Goal: Information Seeking & Learning: Check status

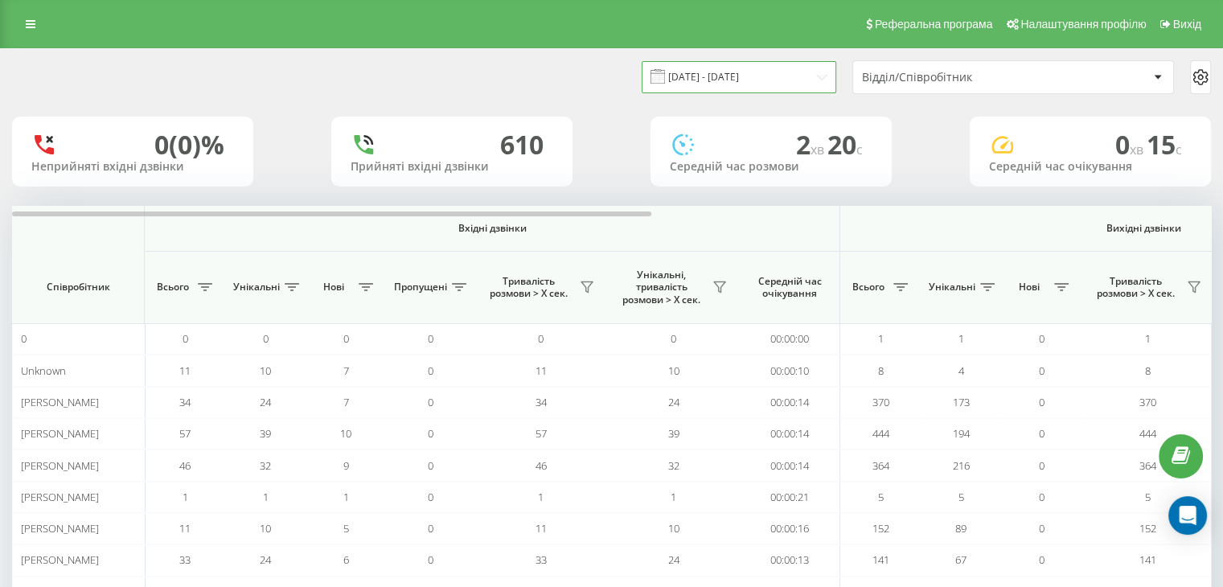
click at [760, 81] on input "[DATE] - [DATE]" at bounding box center [739, 76] width 195 height 31
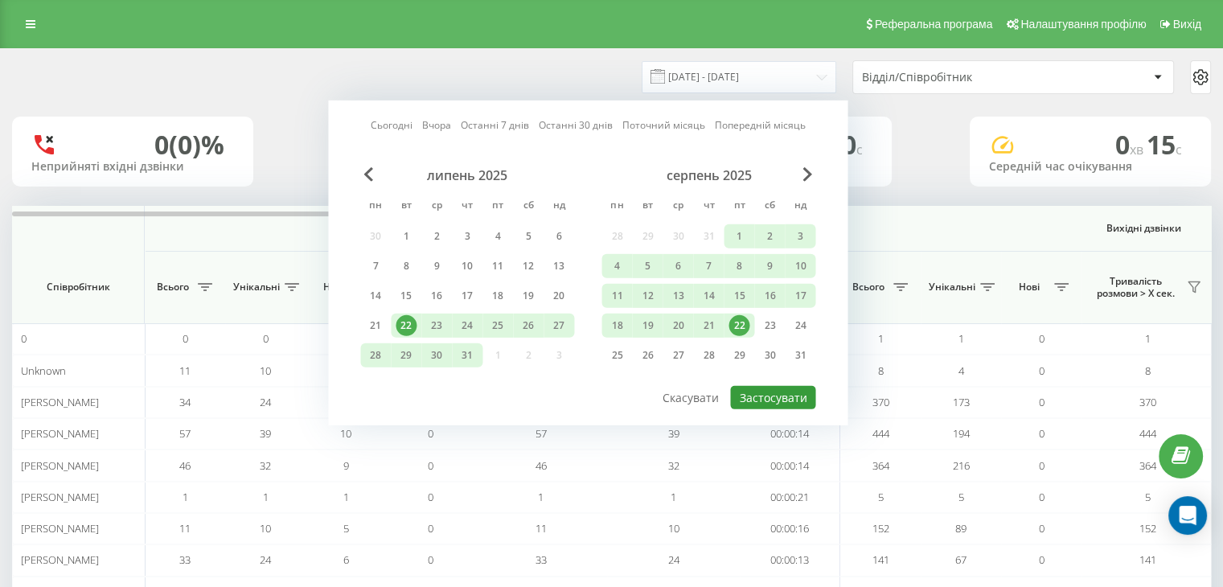
click at [779, 389] on button "Застосувати" at bounding box center [772, 397] width 85 height 23
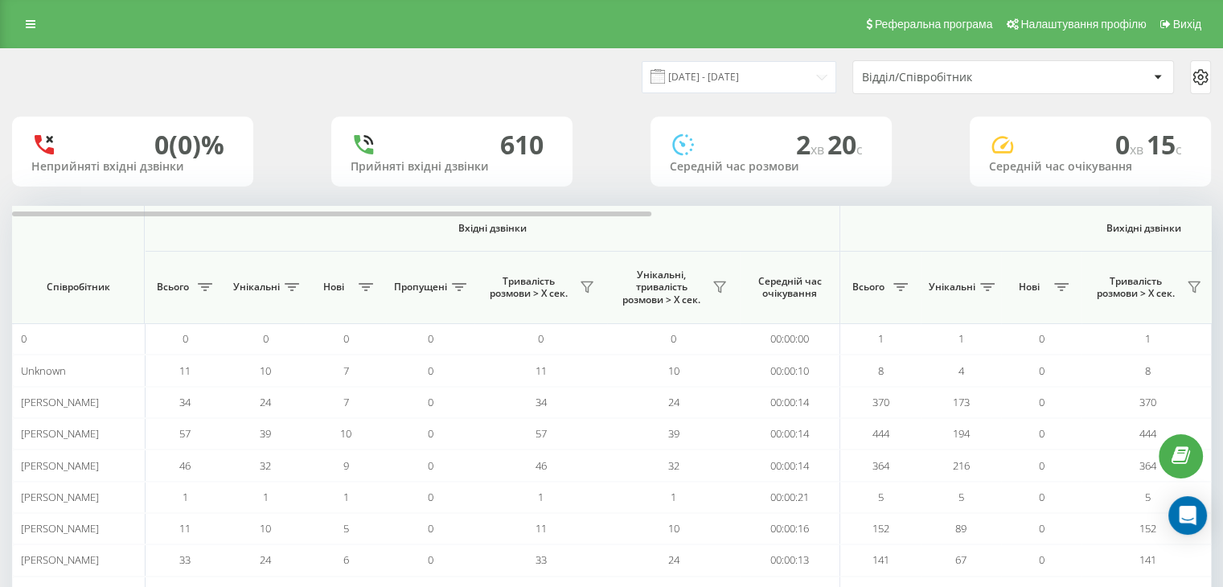
click at [925, 74] on div "Відділ/Співробітник" at bounding box center [958, 78] width 192 height 14
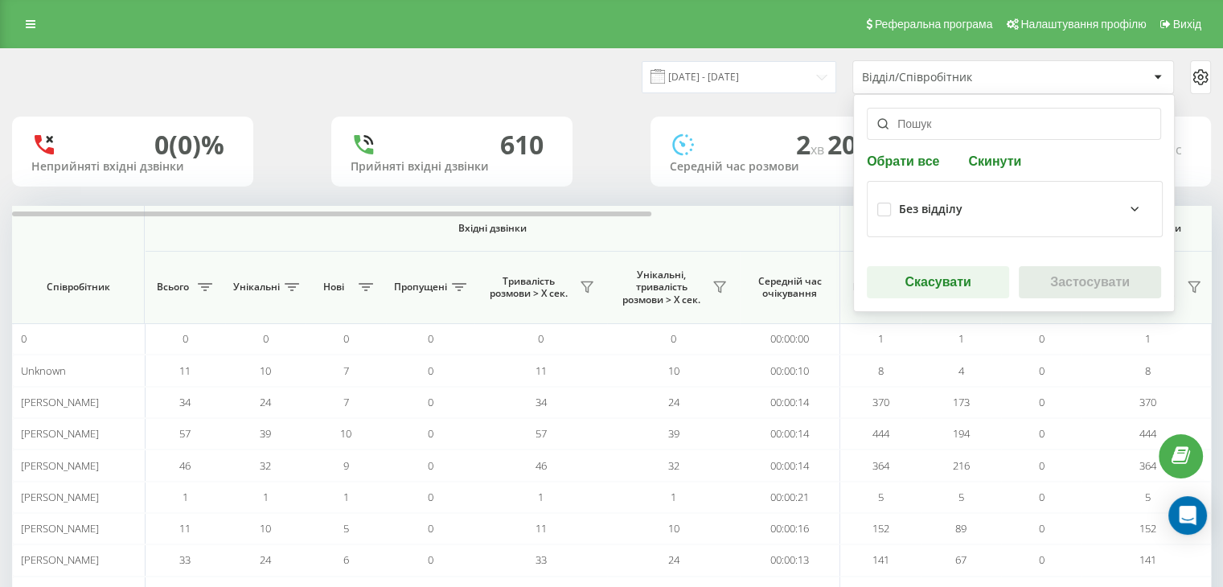
click at [936, 211] on div "Без відділу" at bounding box center [931, 210] width 64 height 14
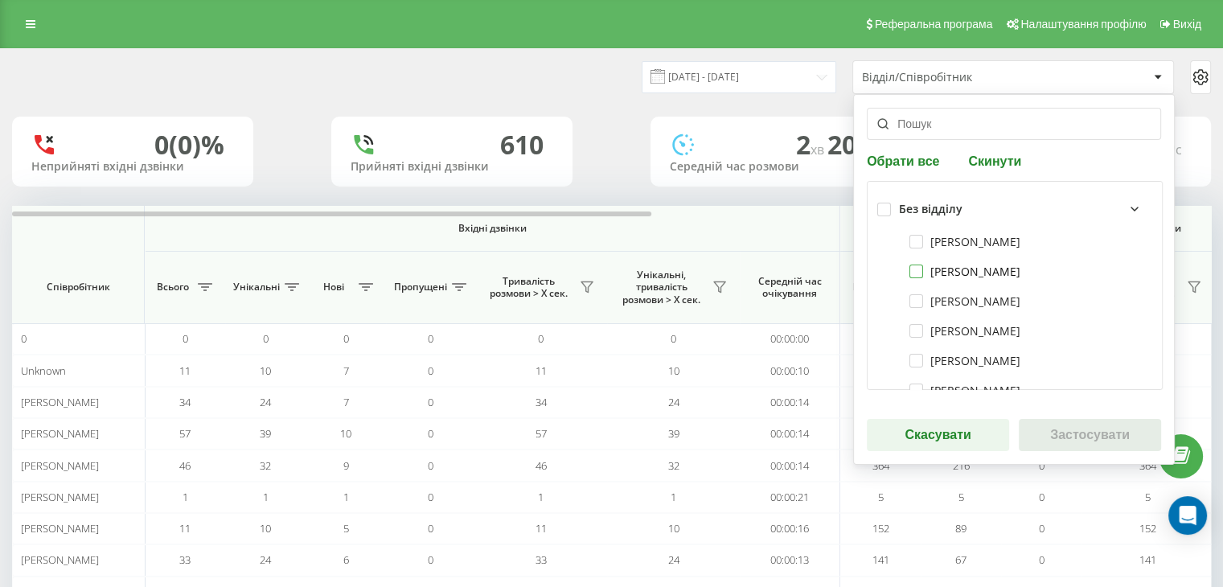
click at [987, 273] on label "Прокопенко Віталій" at bounding box center [964, 272] width 111 height 14
checkbox input "true"
click at [1087, 440] on button "Застосувати" at bounding box center [1090, 435] width 142 height 32
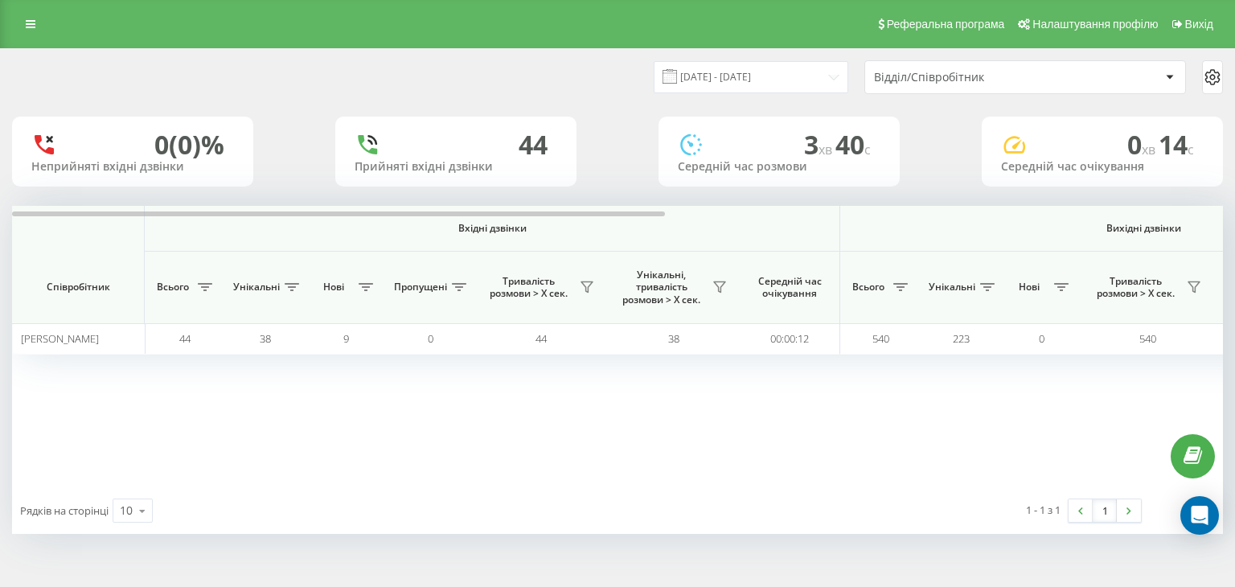
click at [958, 78] on div "Відділ/Співробітник" at bounding box center [970, 78] width 192 height 14
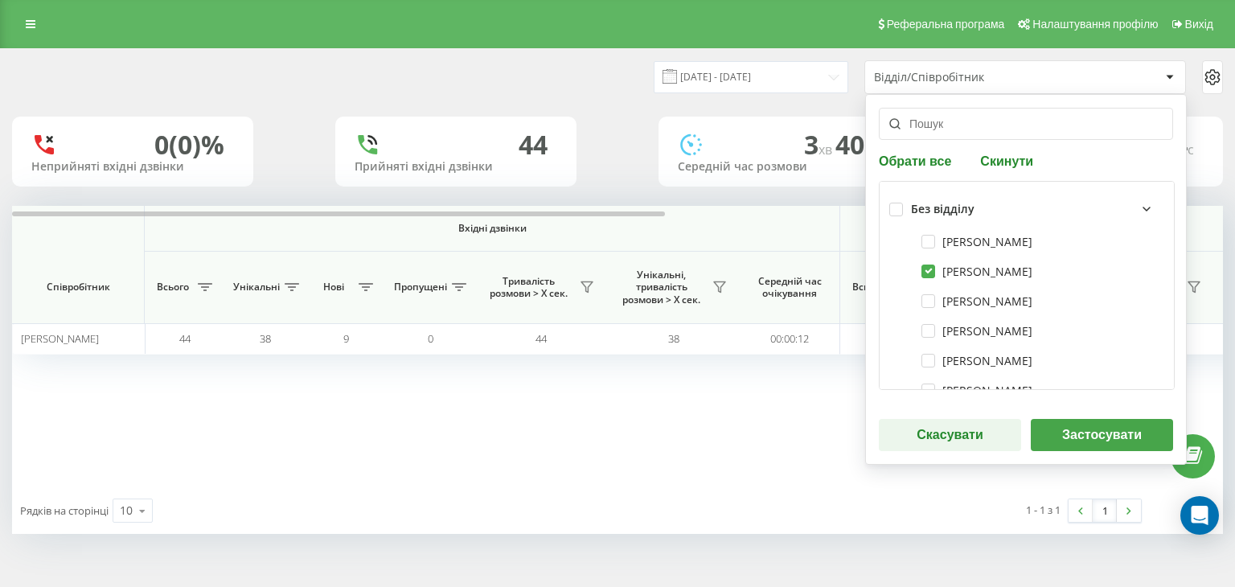
click at [958, 78] on div "Відділ/Співробітник" at bounding box center [970, 78] width 192 height 14
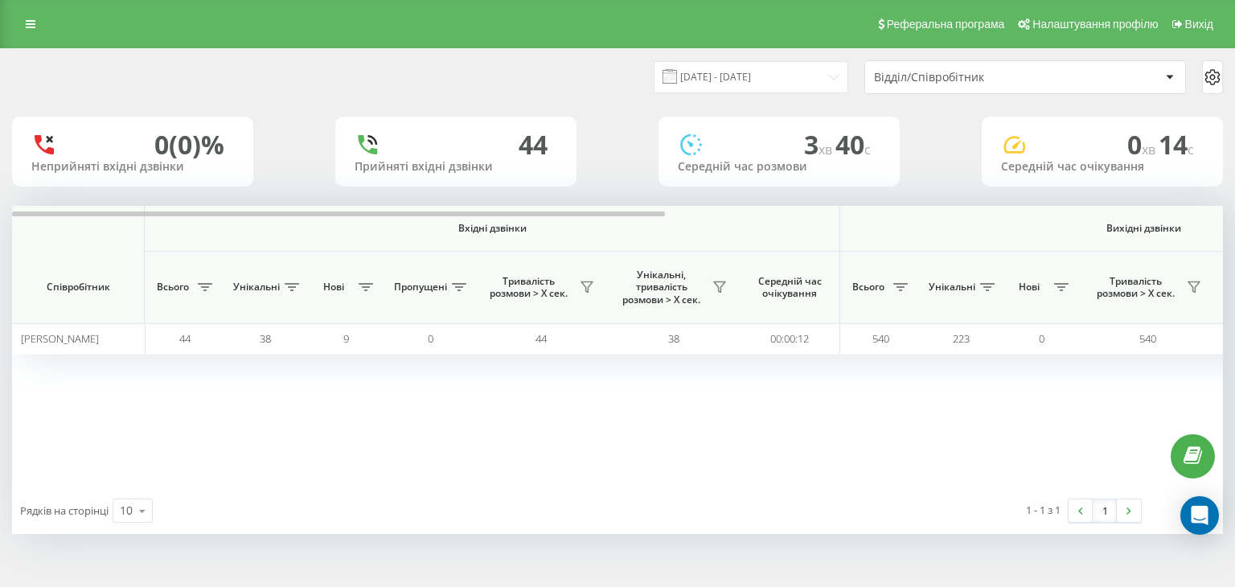
click at [1043, 76] on div "Відділ/Співробітник" at bounding box center [970, 78] width 192 height 14
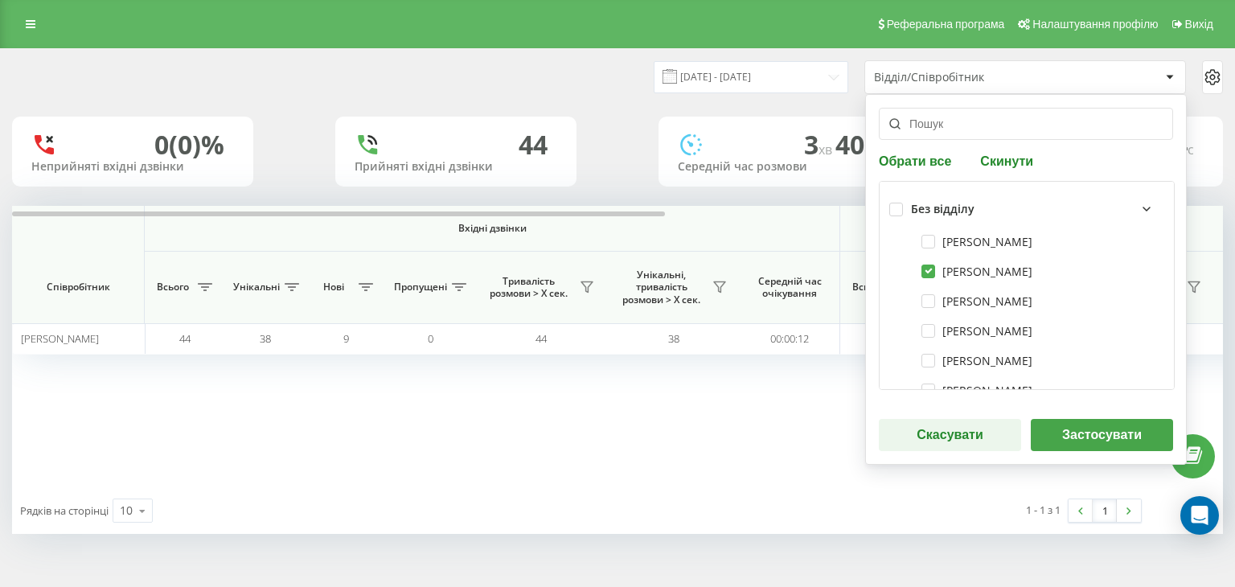
click at [542, 453] on div "Вхідні дзвінки Вихідні дзвінки Всі дзвінки Співробітник Всього Унікальні Нові П…" at bounding box center [617, 346] width 1211 height 281
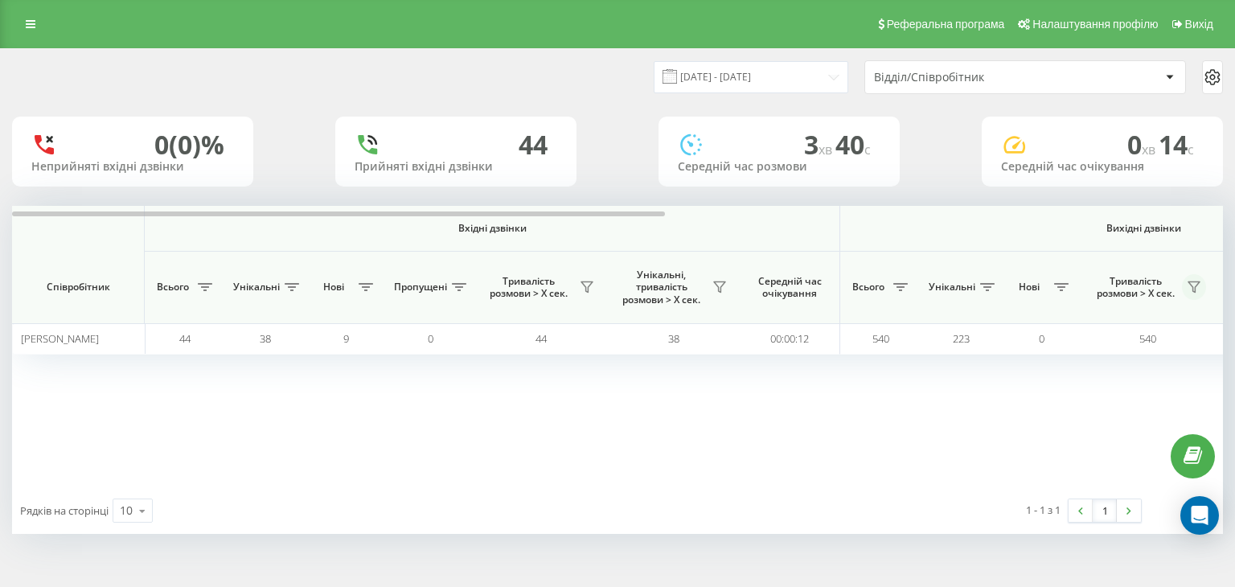
click at [1197, 285] on icon at bounding box center [1193, 287] width 11 height 10
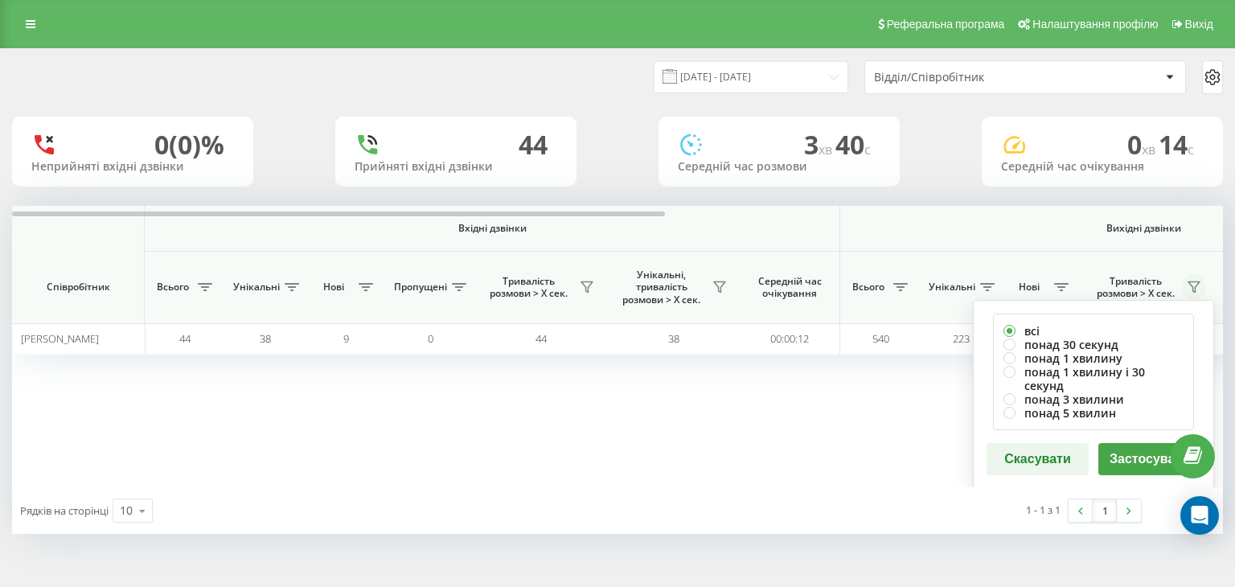
click at [1191, 288] on icon at bounding box center [1194, 287] width 13 height 13
click at [1137, 228] on span "Вихідні дзвінки" at bounding box center [1143, 228] width 531 height 13
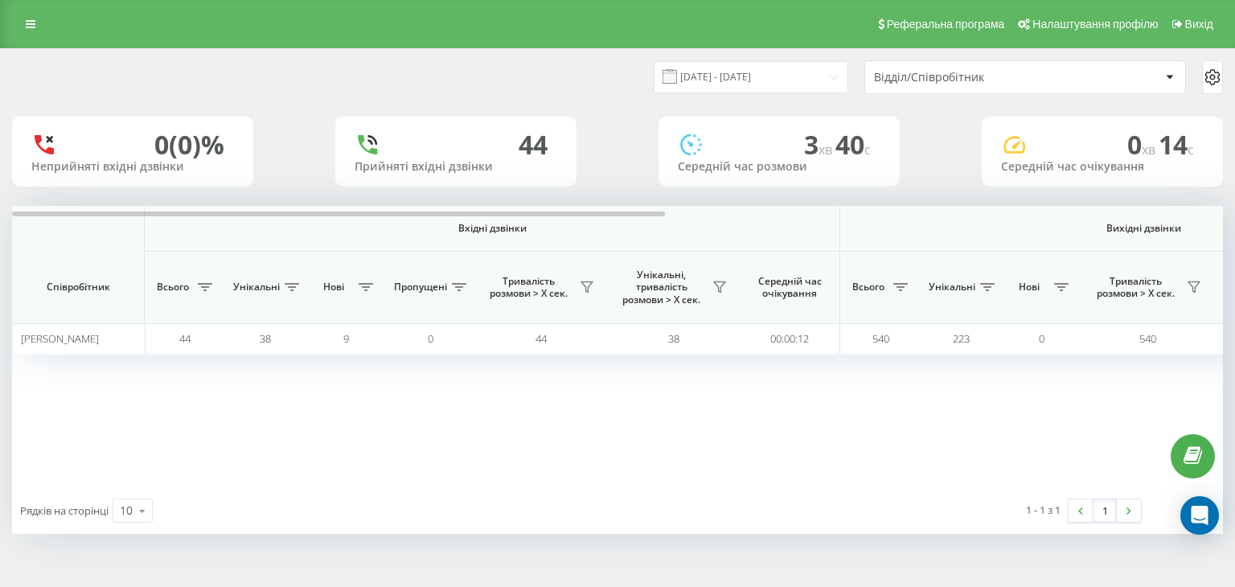
click at [1203, 72] on icon at bounding box center [1212, 77] width 19 height 19
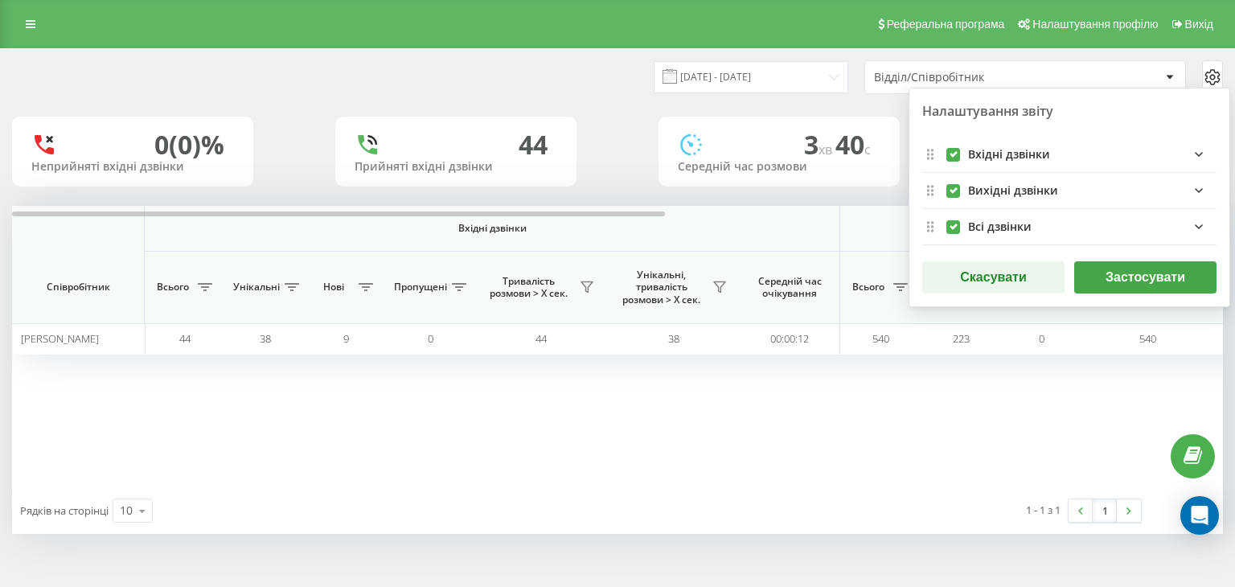
click at [1195, 188] on icon "outgoingFields quote list" at bounding box center [1198, 190] width 19 height 19
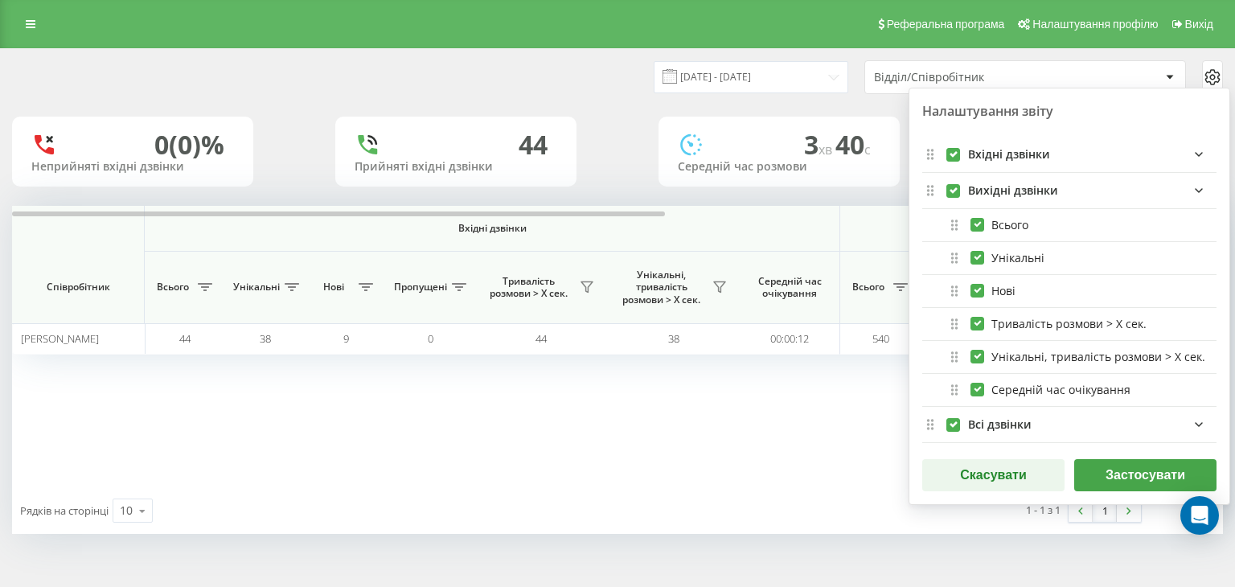
click at [1193, 152] on icon "incomingFields quote list" at bounding box center [1198, 154] width 19 height 19
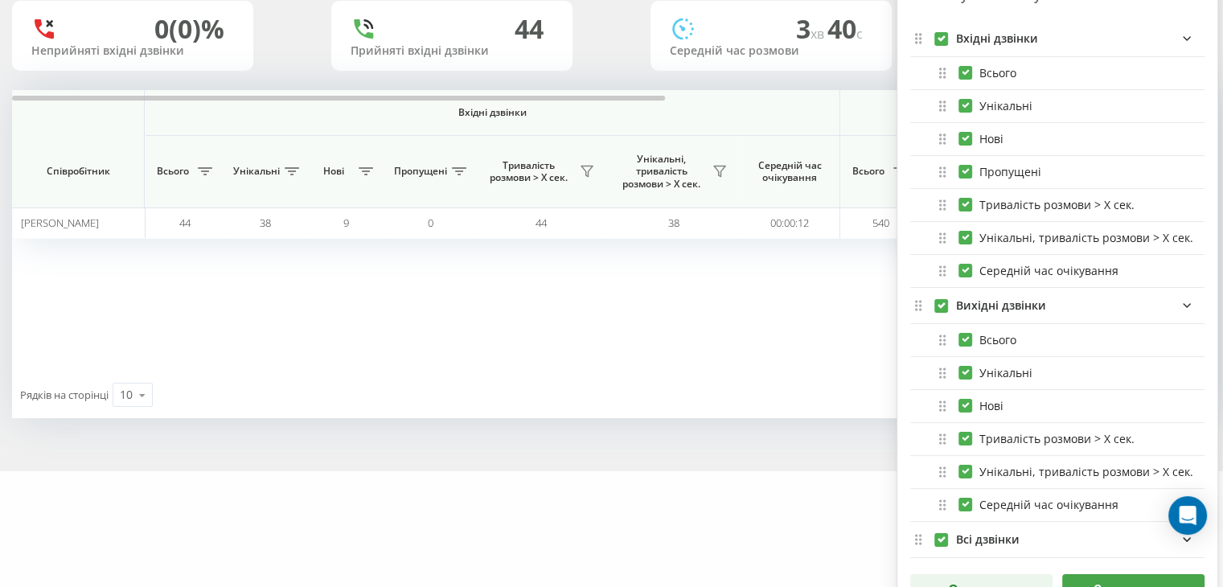
scroll to position [146, 0]
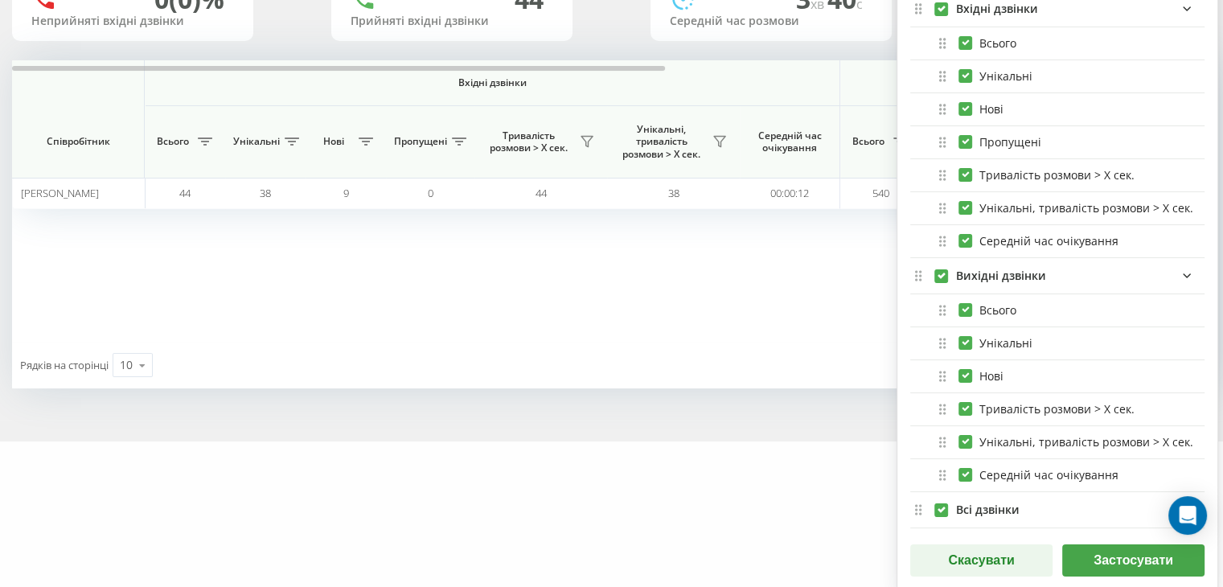
click at [1089, 519] on div "Всі дзвінки" at bounding box center [1057, 510] width 294 height 36
click at [1085, 503] on div "Всі дзвінки" at bounding box center [1080, 509] width 248 height 19
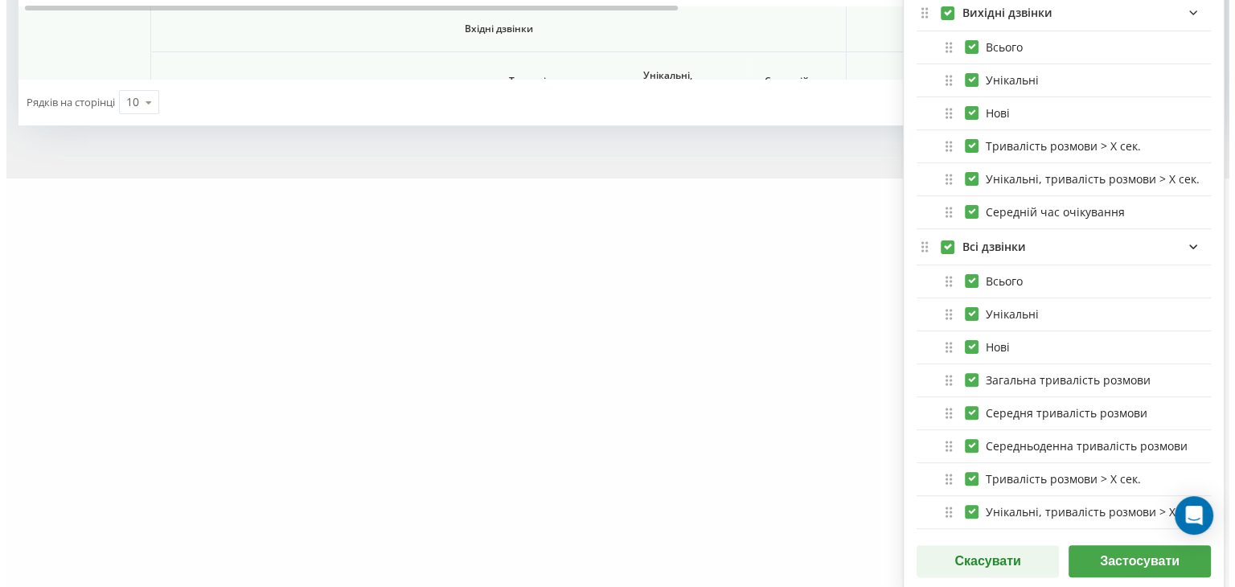
scroll to position [0, 0]
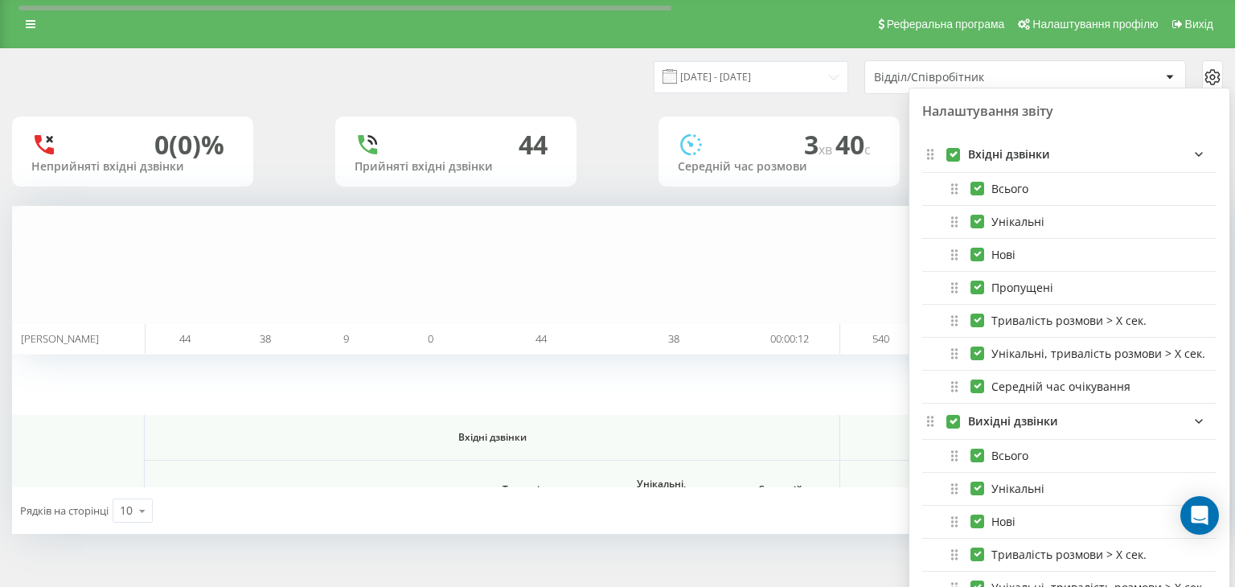
drag, startPoint x: 596, startPoint y: 392, endPoint x: 607, endPoint y: 392, distance: 11.3
click at [592, 391] on html "luxliss.ua Проекти luxliss.ua Дашборд Центр звернень Аналiтика Ваші звіти Звіт …" at bounding box center [617, 293] width 1235 height 587
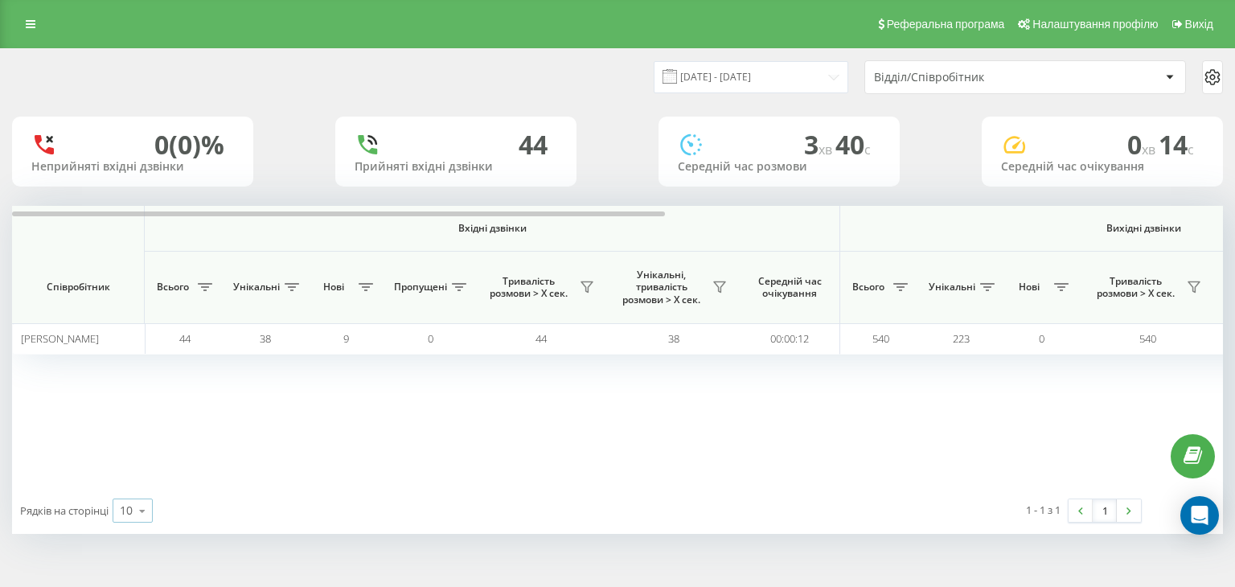
click at [149, 511] on icon at bounding box center [142, 510] width 24 height 31
click at [131, 453] on div "50" at bounding box center [132, 464] width 39 height 23
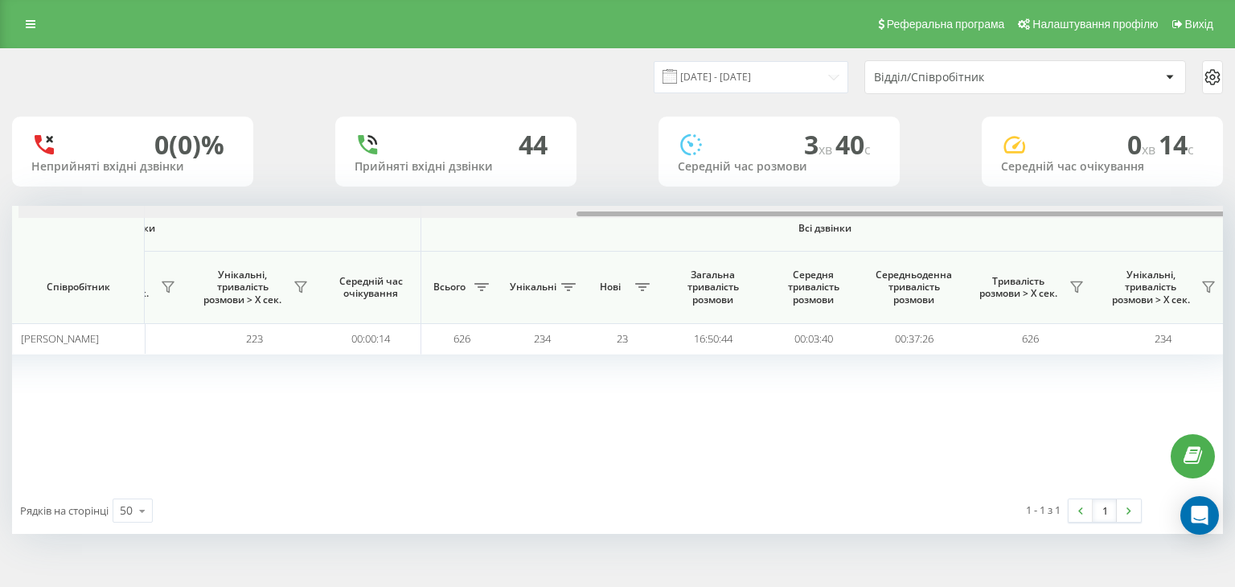
scroll to position [0, 1032]
drag, startPoint x: 597, startPoint y: 214, endPoint x: 1193, endPoint y: 178, distance: 597.7
click at [1193, 178] on div "22.07.2025 - 22.08.2025 Відділ/Співробітник 0 (0)% Неприйняті вхідні дзвінки 44…" at bounding box center [617, 291] width 1211 height 485
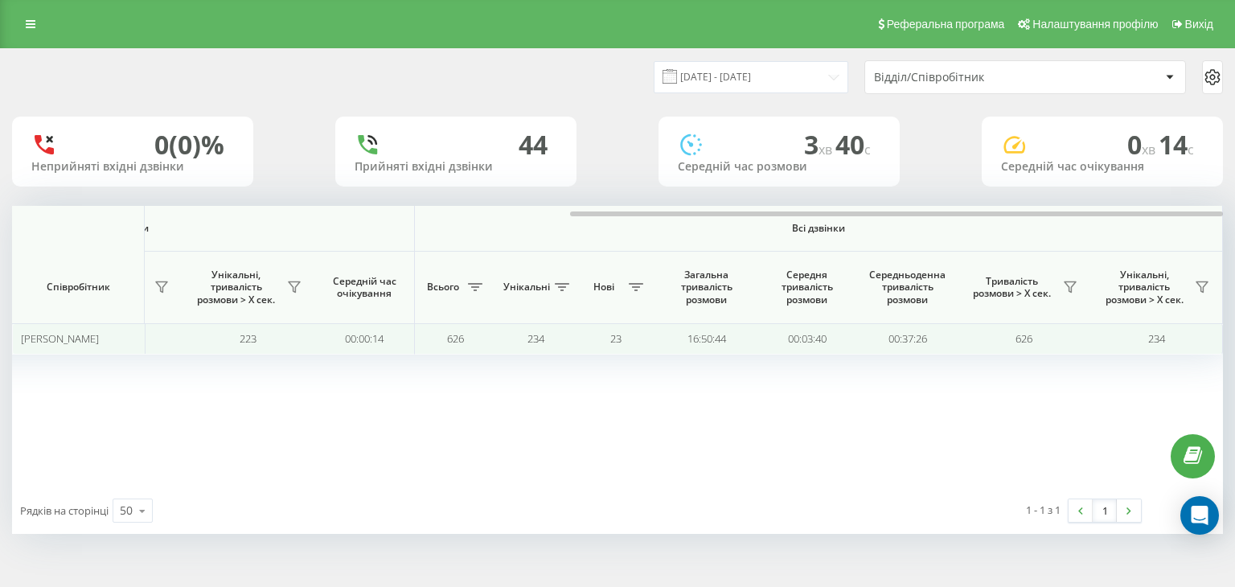
click at [105, 330] on td "Прокопенко Віталій" at bounding box center [78, 338] width 133 height 31
click at [159, 332] on td "540" at bounding box center [115, 338] width 133 height 31
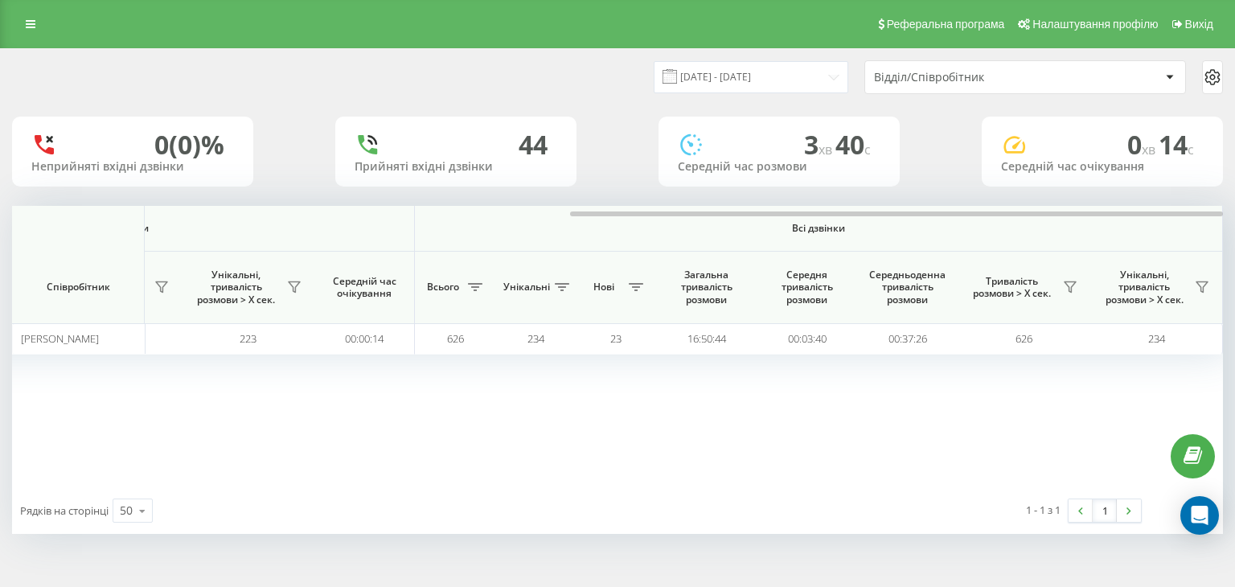
drag, startPoint x: 217, startPoint y: 350, endPoint x: 163, endPoint y: 355, distance: 54.1
click at [1203, 78] on icon at bounding box center [1212, 77] width 19 height 19
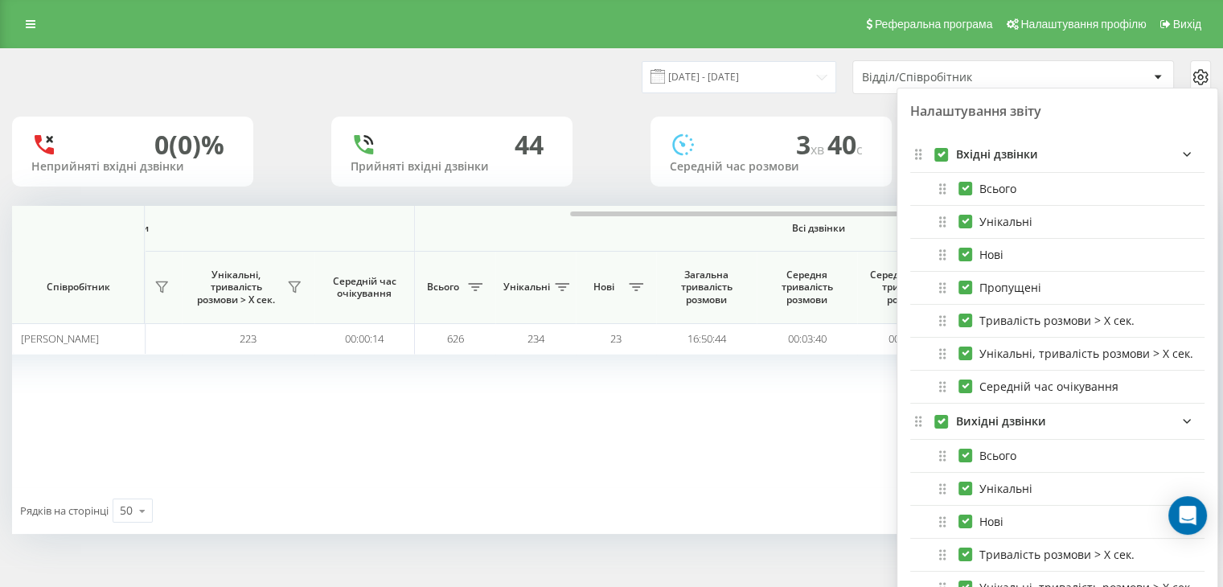
click at [1200, 79] on icon at bounding box center [1200, 77] width 19 height 19
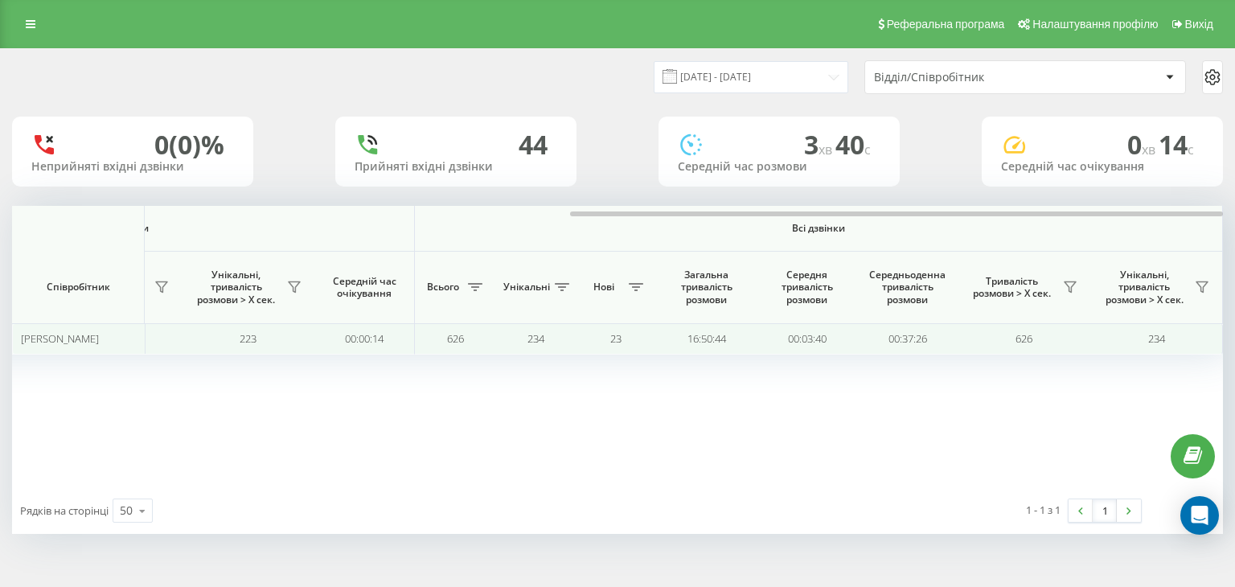
click at [306, 339] on td "223" at bounding box center [248, 338] width 133 height 31
